Goal: Information Seeking & Learning: Check status

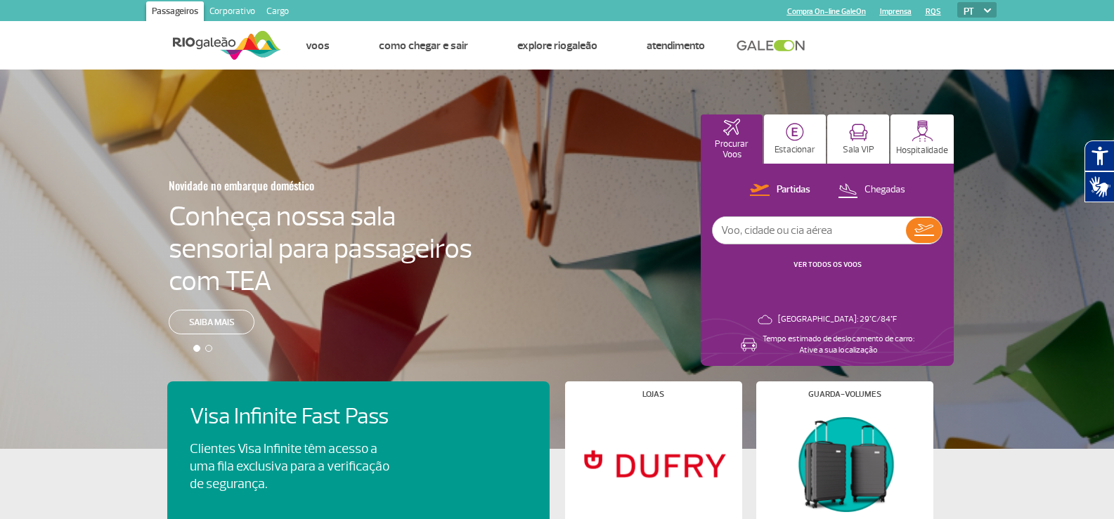
click at [854, 226] on input "text" at bounding box center [809, 230] width 193 height 27
click at [922, 228] on img at bounding box center [924, 230] width 20 height 12
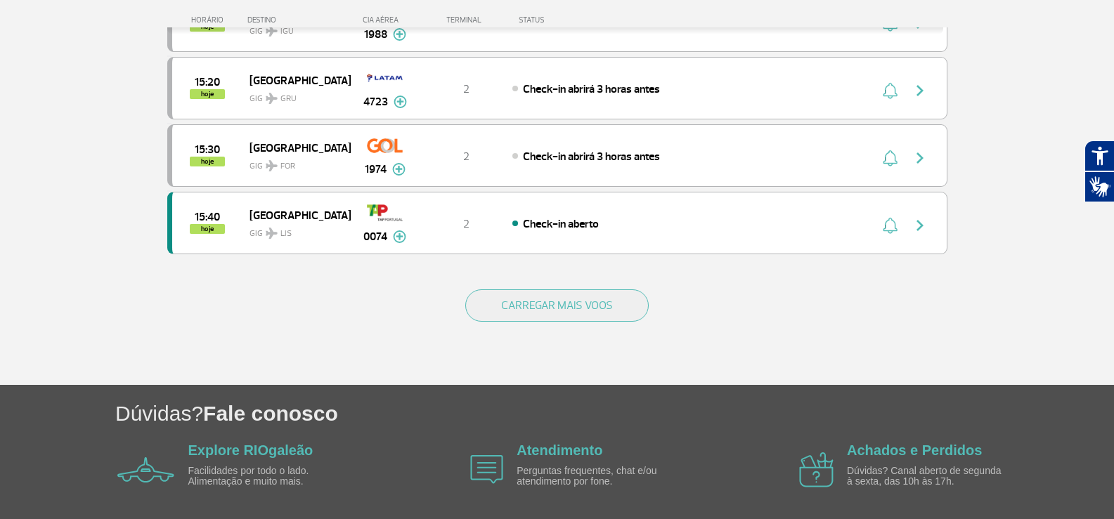
scroll to position [1336, 0]
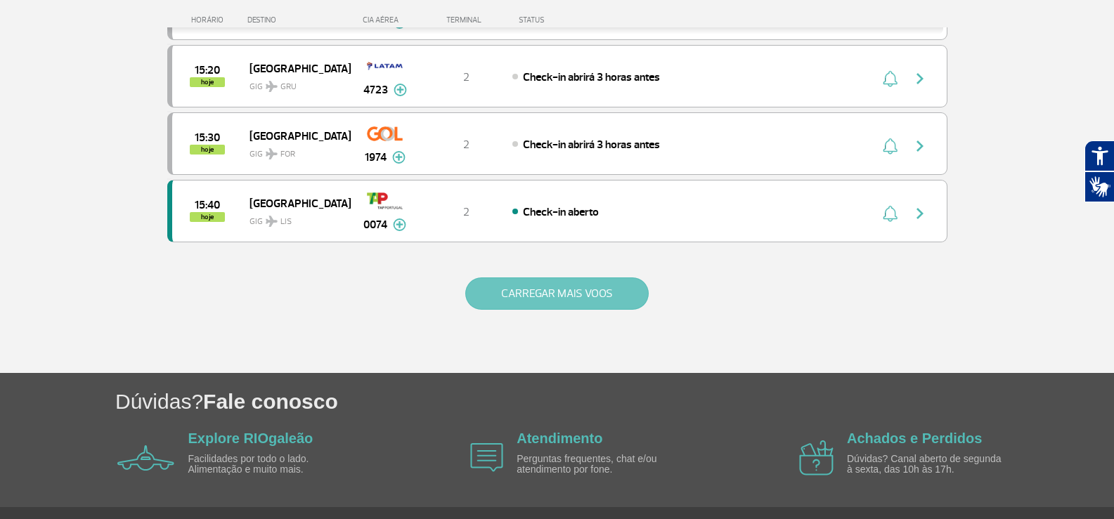
click at [590, 286] on button "CARREGAR MAIS VOOS" at bounding box center [556, 294] width 183 height 32
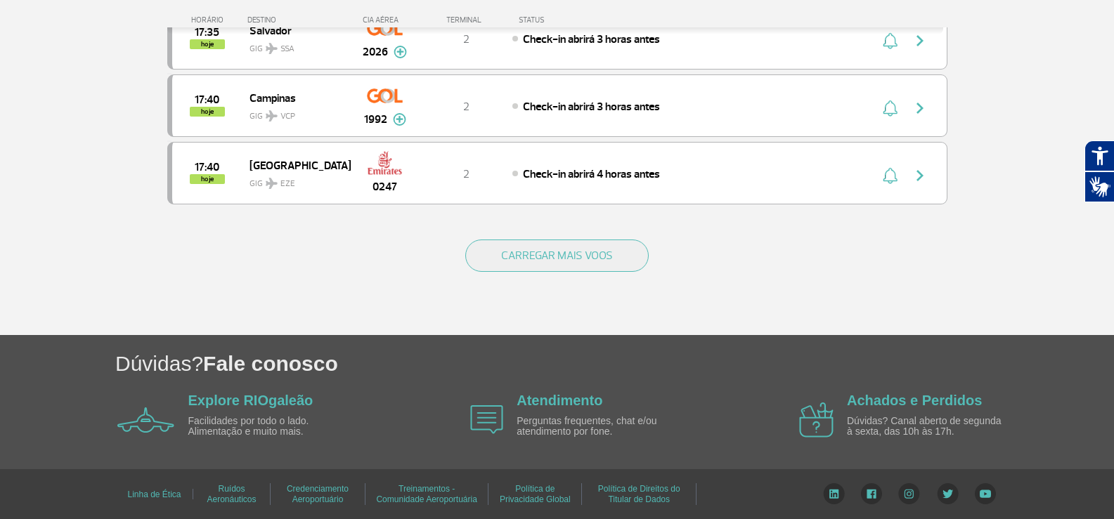
scroll to position [2724, 0]
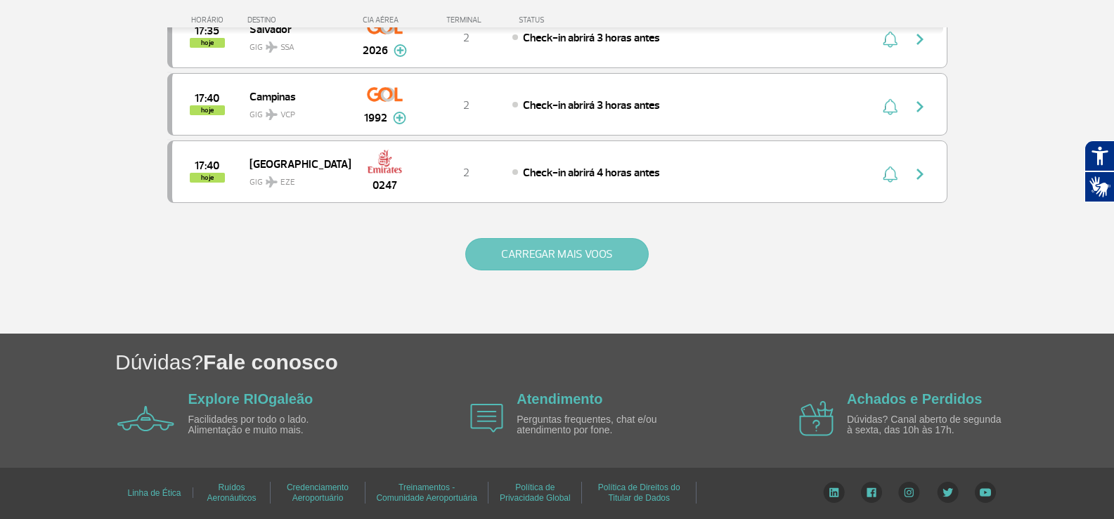
click at [583, 259] on button "CARREGAR MAIS VOOS" at bounding box center [556, 254] width 183 height 32
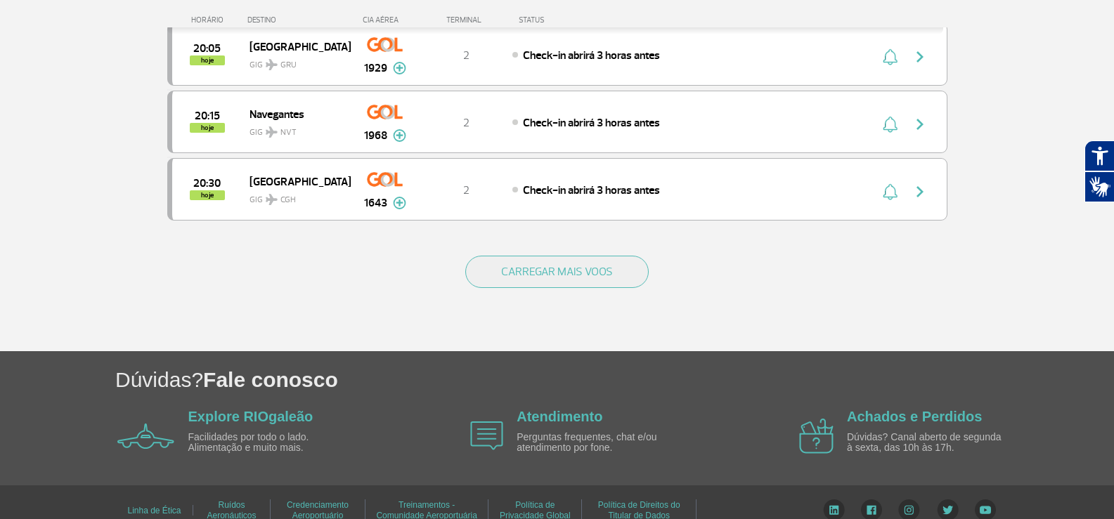
scroll to position [4060, 0]
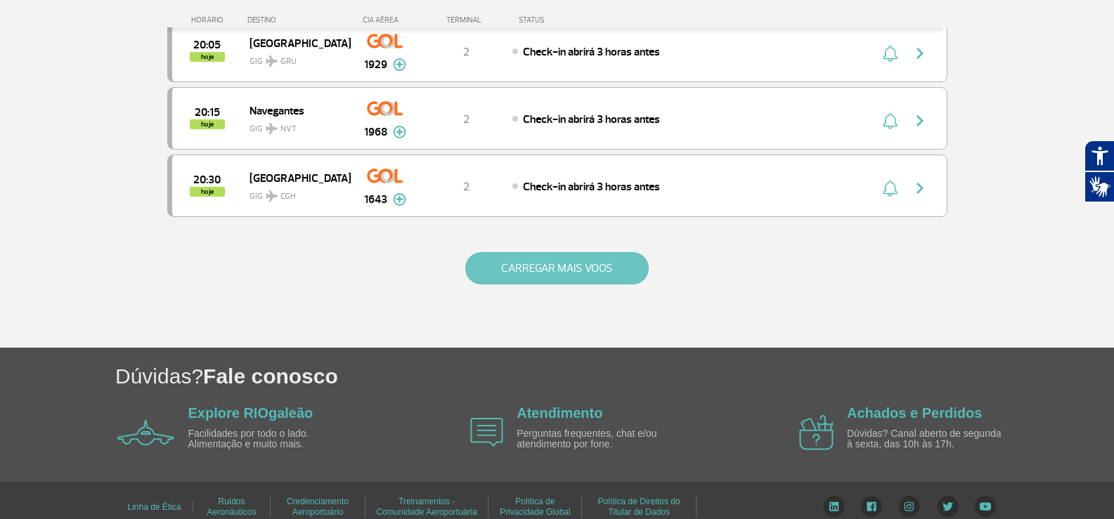
click at [546, 268] on button "CARREGAR MAIS VOOS" at bounding box center [556, 268] width 183 height 32
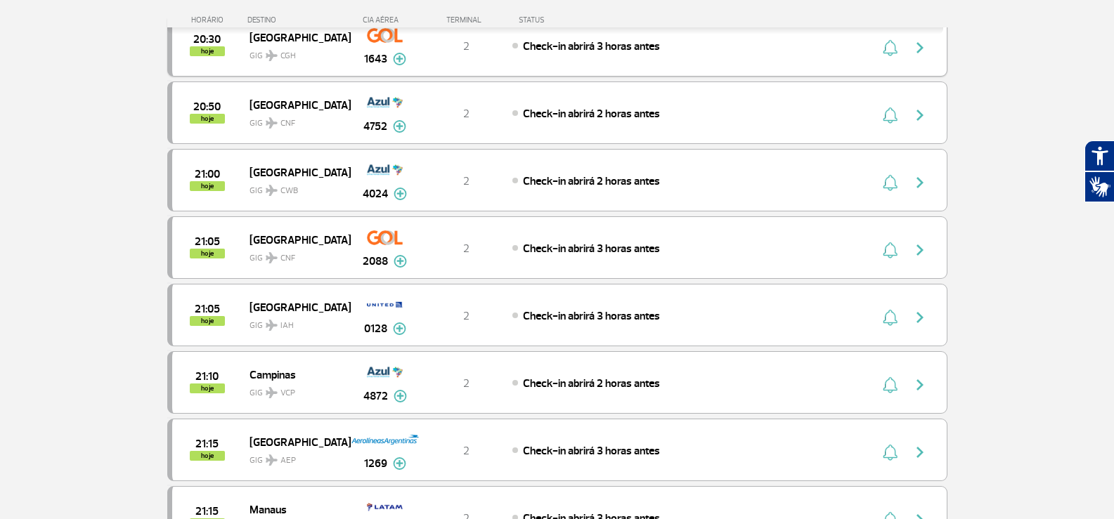
scroll to position [4271, 0]
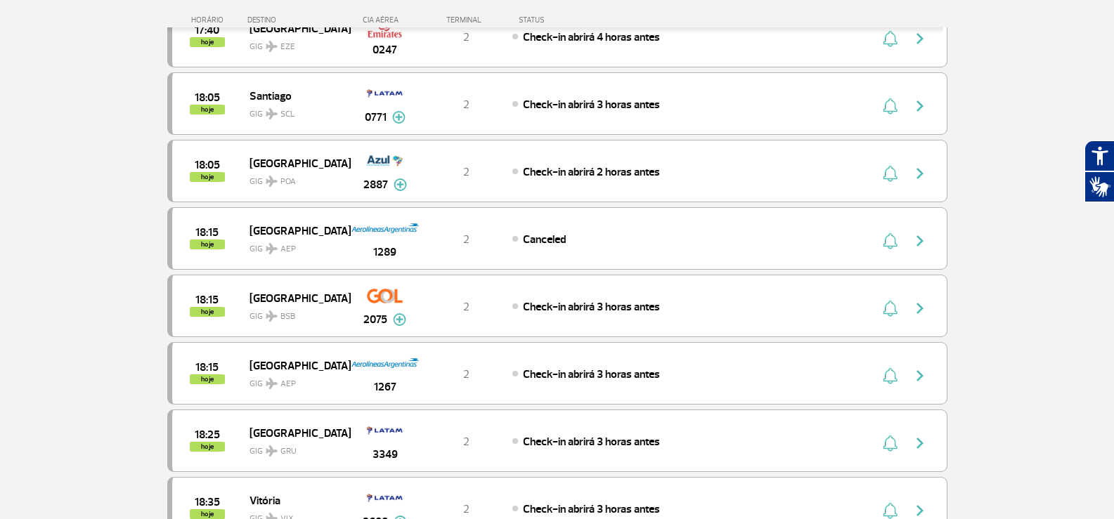
scroll to position [2724, 0]
